Goal: Transaction & Acquisition: Purchase product/service

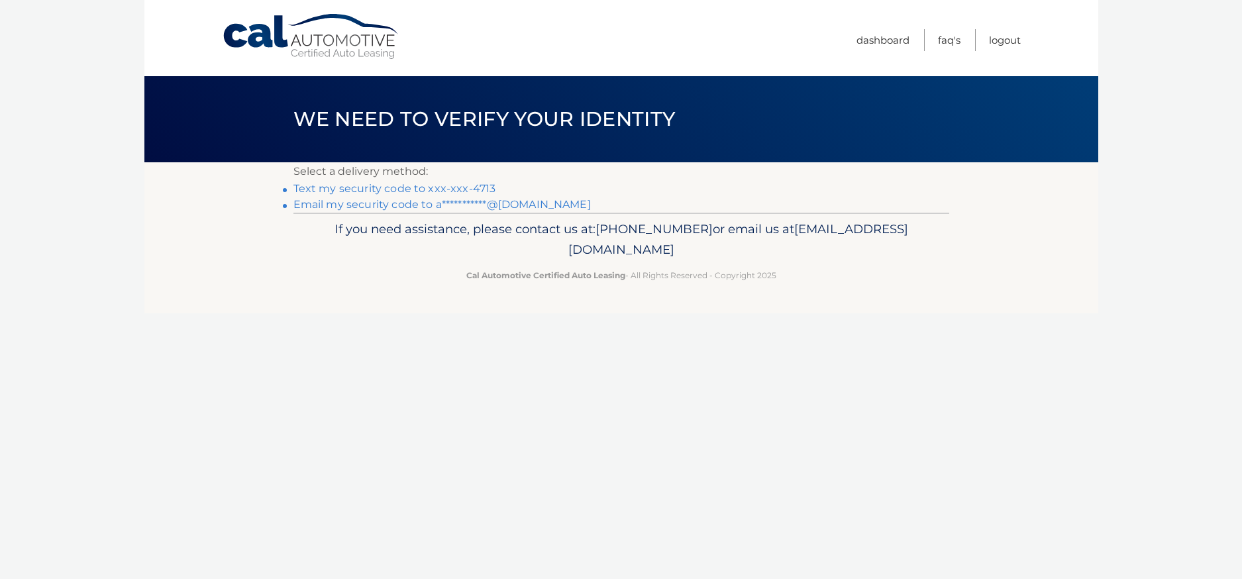
click at [361, 187] on link "Text my security code to xxx-xxx-4713" at bounding box center [394, 188] width 203 height 13
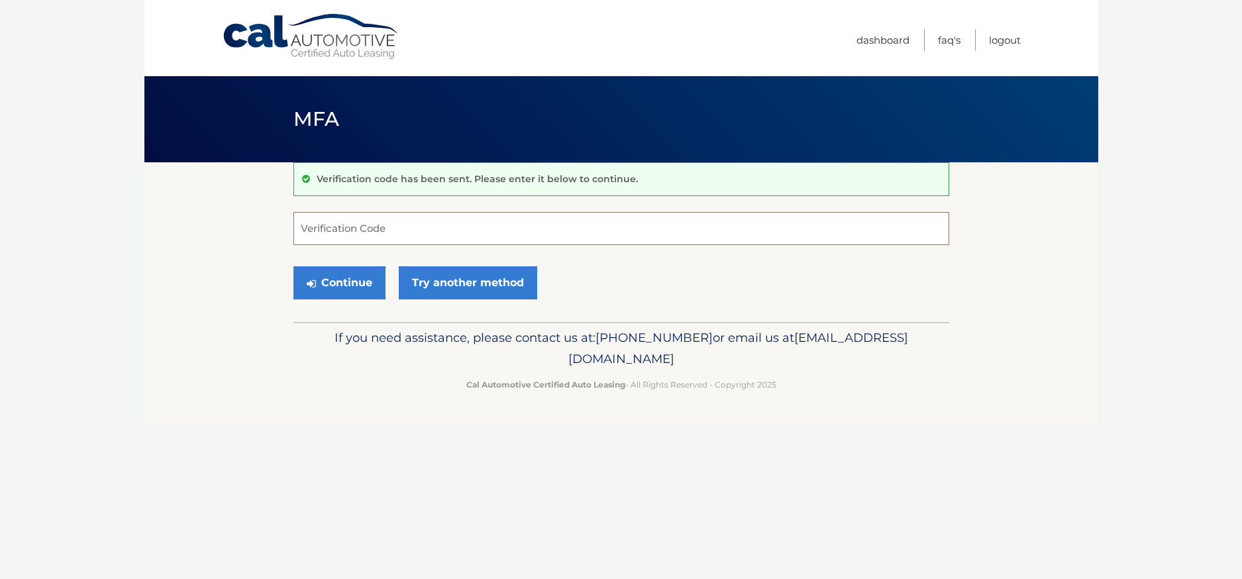
click at [423, 232] on input "Verification Code" at bounding box center [621, 228] width 656 height 33
type input "174646"
click at [342, 283] on button "Continue" at bounding box center [339, 282] width 92 height 33
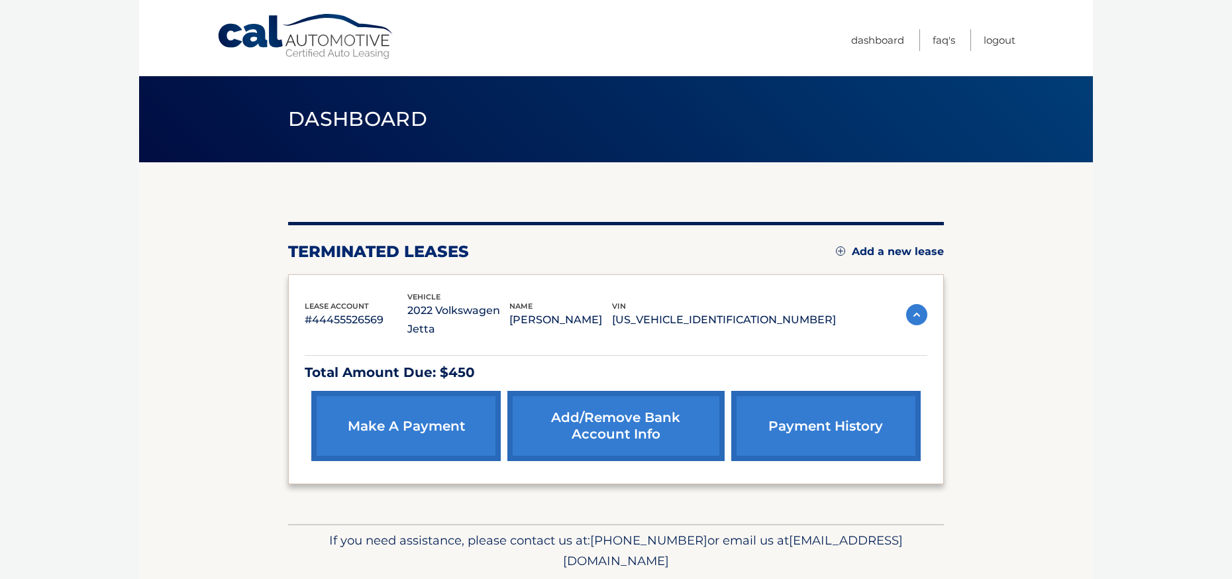
click at [411, 408] on link "make a payment" at bounding box center [405, 426] width 189 height 70
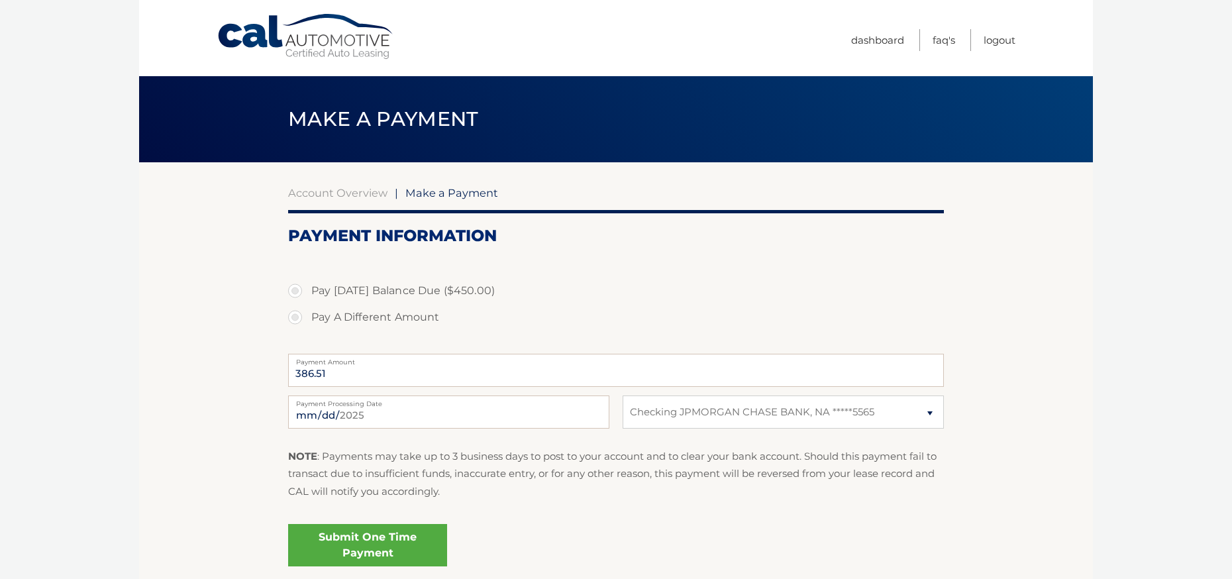
select select "MWM1OTViN2ItZWI3NC00NDY5LTk1OTQtN2U1YmQzNDFiMmU5"
click at [295, 293] on label "Pay Today's Balance Due ($450.00)" at bounding box center [616, 290] width 656 height 26
click at [295, 293] on input "Pay Today's Balance Due ($450.00)" at bounding box center [299, 287] width 13 height 21
radio input "true"
type input "450.00"
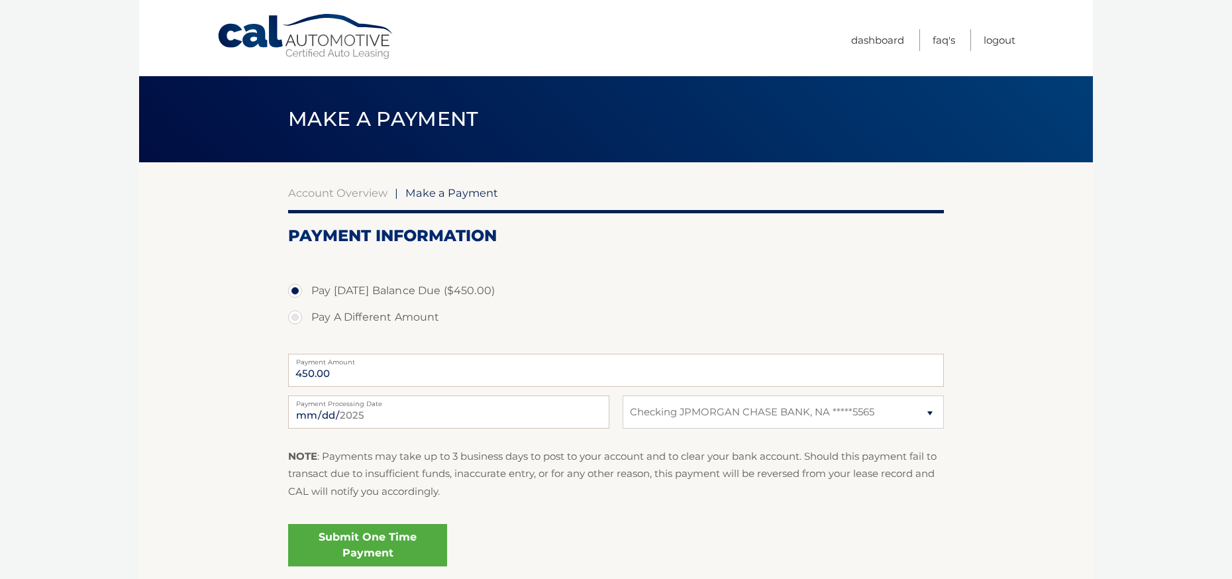
click at [365, 539] on link "Submit One Time Payment" at bounding box center [367, 545] width 159 height 42
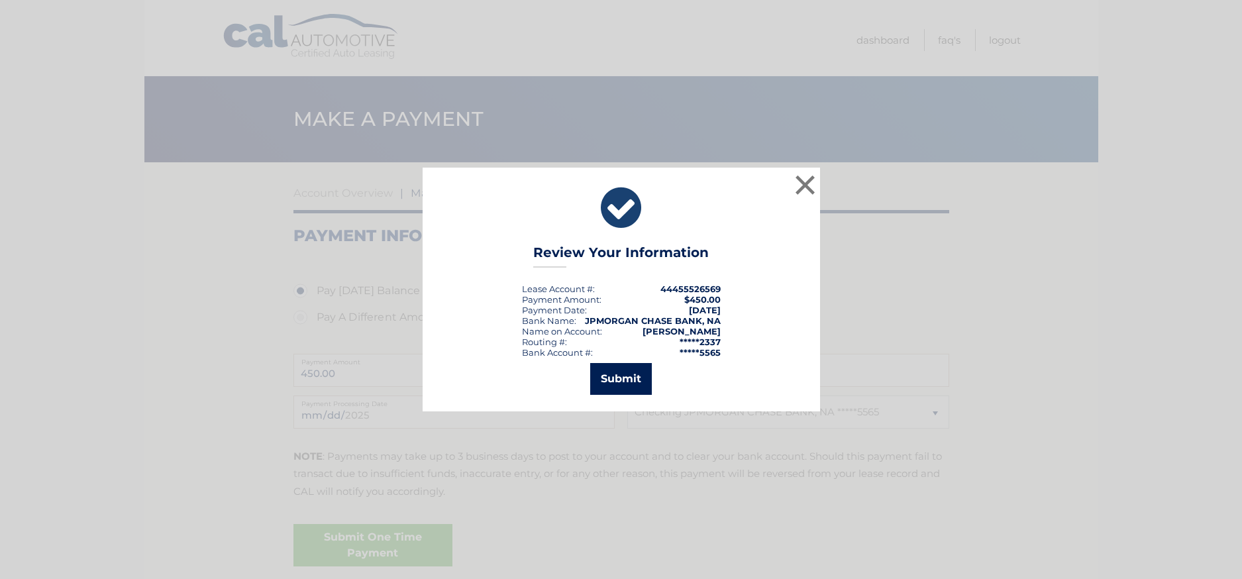
click at [626, 381] on button "Submit" at bounding box center [621, 379] width 62 height 32
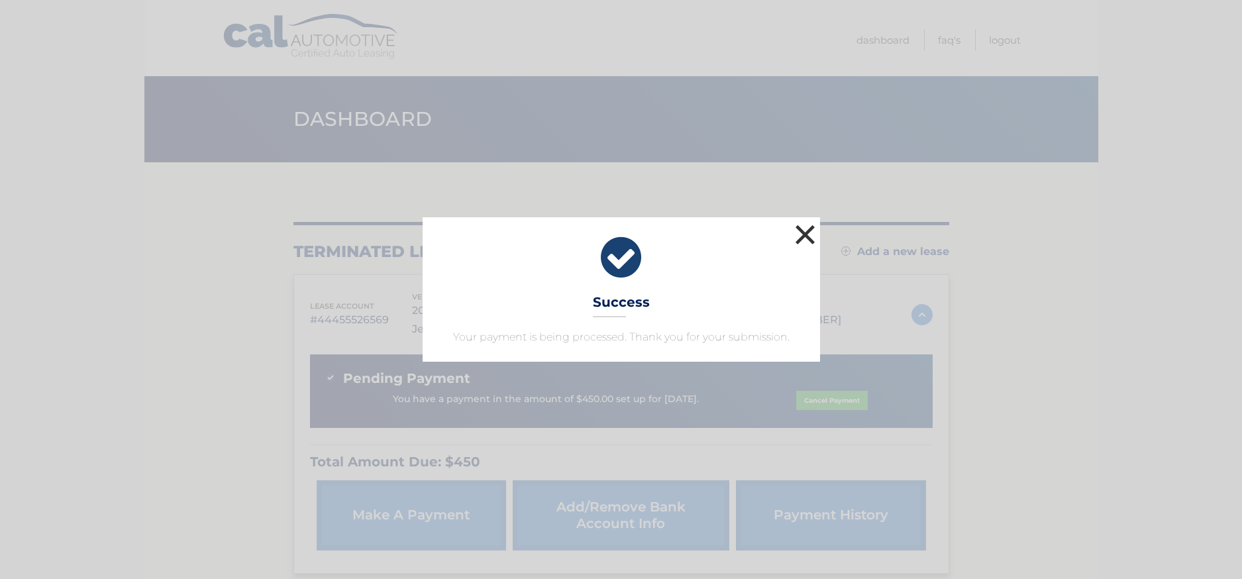
click at [803, 237] on button "×" at bounding box center [805, 234] width 26 height 26
